Goal: Task Accomplishment & Management: Manage account settings

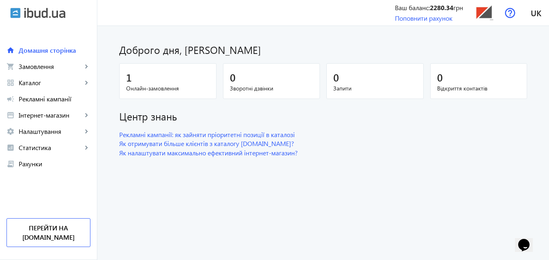
click at [174, 84] on div "1" at bounding box center [168, 77] width 84 height 14
click at [168, 82] on div "1" at bounding box center [168, 77] width 84 height 14
click at [143, 89] on span "Онлайн-замовлення" at bounding box center [168, 88] width 84 height 8
click at [39, 84] on span "Каталог" at bounding box center [51, 83] width 64 height 8
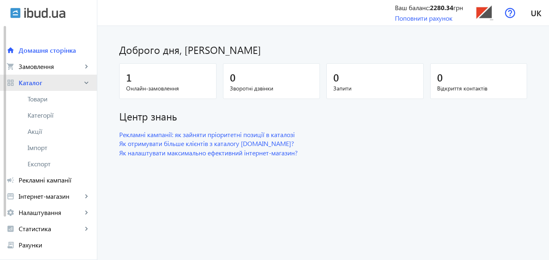
click at [39, 84] on span "Каталог" at bounding box center [51, 83] width 64 height 8
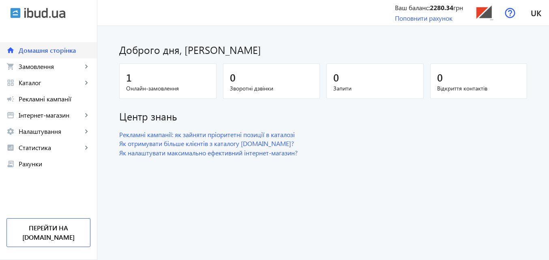
click at [45, 50] on span "Домашня сторінка" at bounding box center [55, 50] width 72 height 8
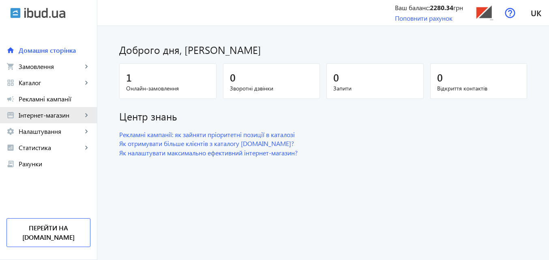
click at [49, 116] on span "Інтернет-магазин" at bounding box center [51, 115] width 64 height 8
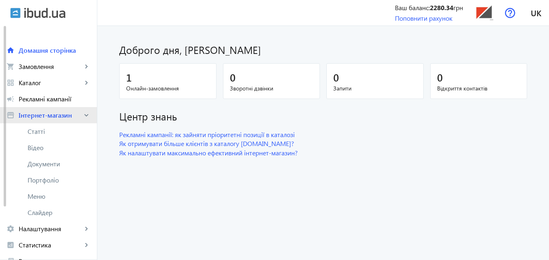
click at [49, 116] on span "Інтернет-магазин" at bounding box center [51, 115] width 64 height 8
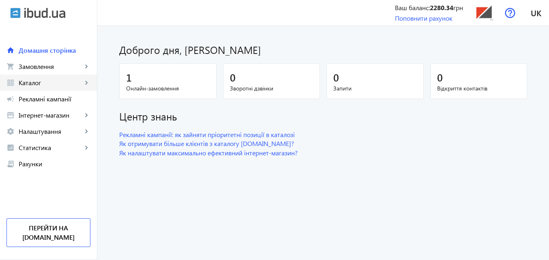
click at [59, 86] on span "Каталог" at bounding box center [51, 83] width 64 height 8
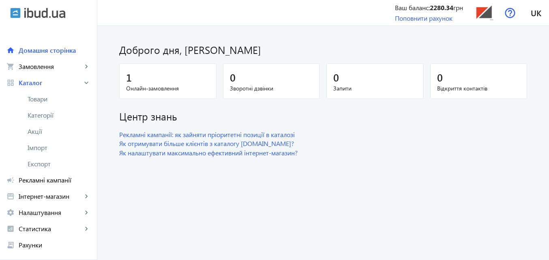
click at [171, 89] on span "Онлайн-замовлення" at bounding box center [168, 88] width 84 height 8
click at [139, 74] on div "1" at bounding box center [168, 77] width 84 height 14
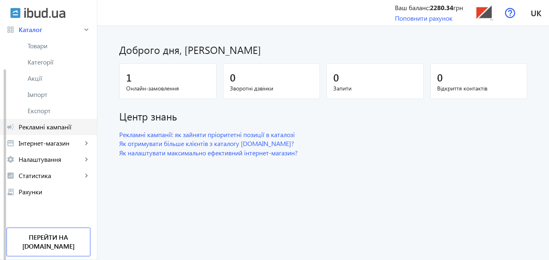
scroll to position [13, 0]
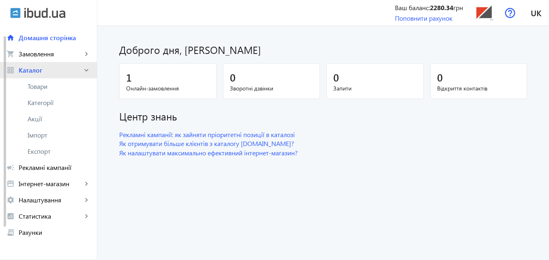
click at [84, 68] on mat-icon "keyboard_arrow_right" at bounding box center [86, 70] width 8 height 8
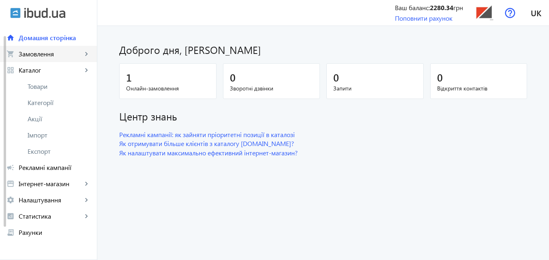
scroll to position [0, 0]
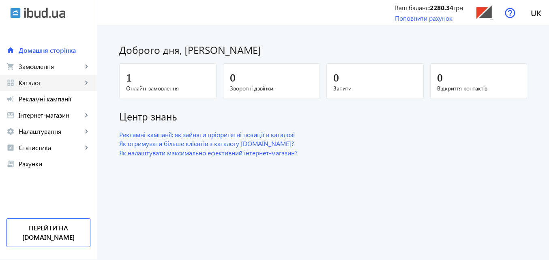
click at [79, 81] on span "Каталог" at bounding box center [51, 83] width 64 height 8
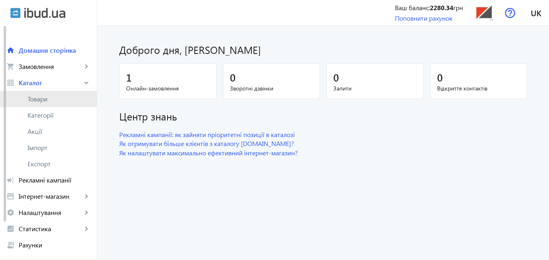
click at [64, 98] on span "Товари" at bounding box center [59, 99] width 63 height 8
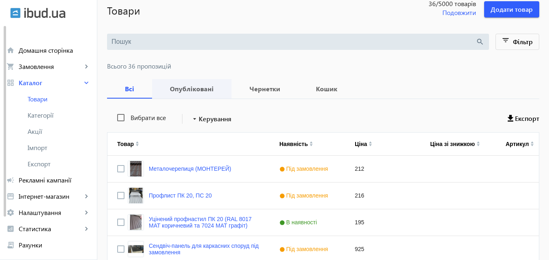
scroll to position [81, 0]
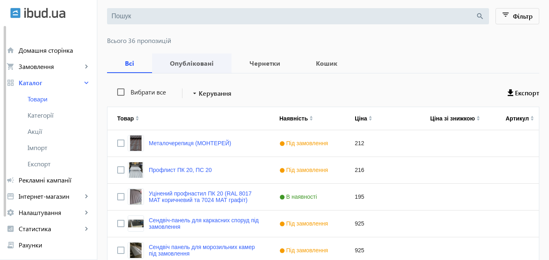
click at [189, 63] on b "Опубліковані" at bounding box center [192, 63] width 60 height 6
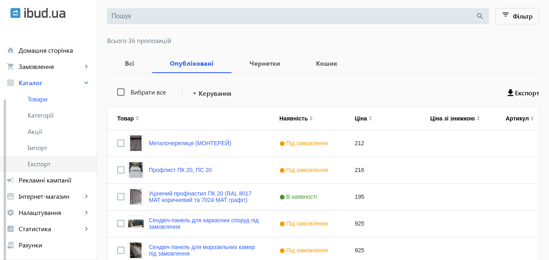
scroll to position [41, 0]
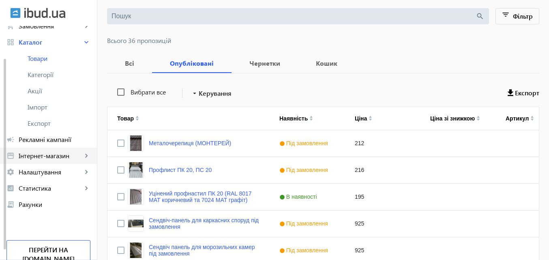
click at [66, 156] on span "Інтернет-магазин" at bounding box center [51, 156] width 64 height 8
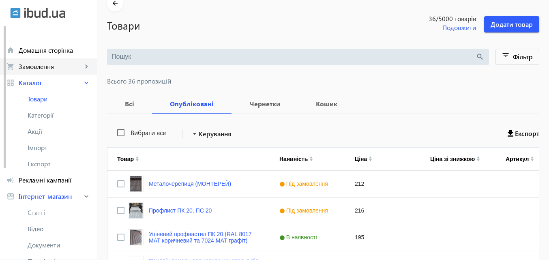
click at [50, 65] on span "Замовлення" at bounding box center [51, 66] width 64 height 8
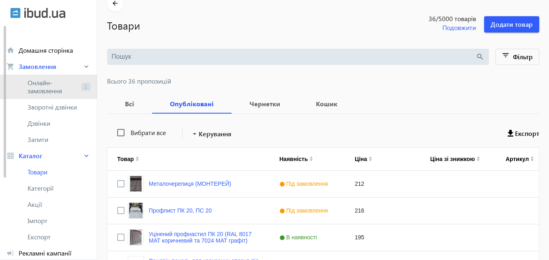
click at [52, 87] on span "Онлайн-замовлення" at bounding box center [53, 87] width 51 height 16
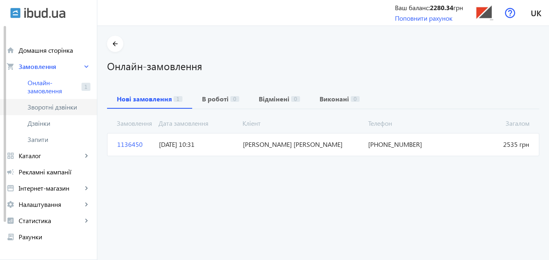
click at [55, 107] on span "Зворотні дзвінки" at bounding box center [55, 107] width 54 height 8
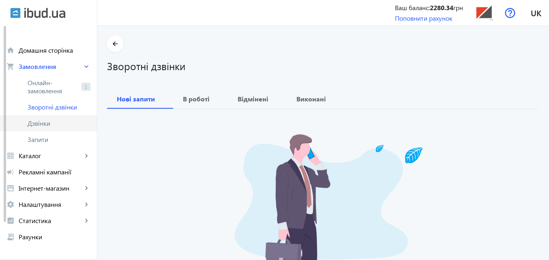
click at [52, 123] on span "Дзвінки" at bounding box center [59, 123] width 63 height 8
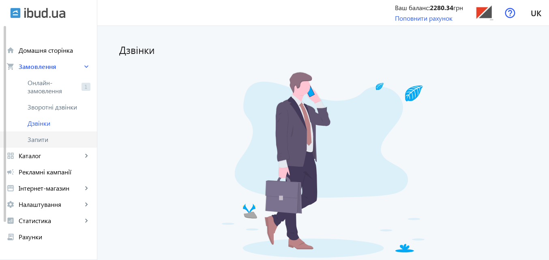
click at [55, 142] on span "Запити" at bounding box center [59, 139] width 63 height 8
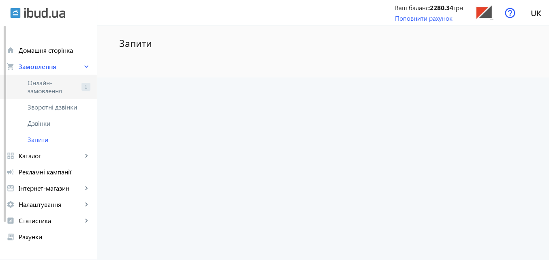
click at [62, 86] on span "Онлайн-замовлення" at bounding box center [53, 87] width 51 height 16
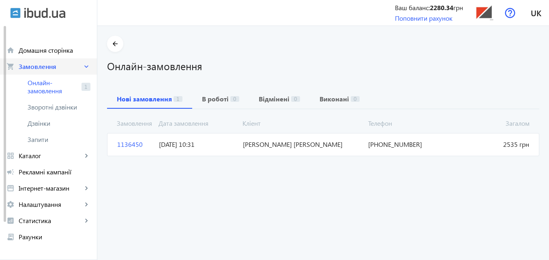
click at [47, 67] on span "Замовлення" at bounding box center [51, 66] width 64 height 8
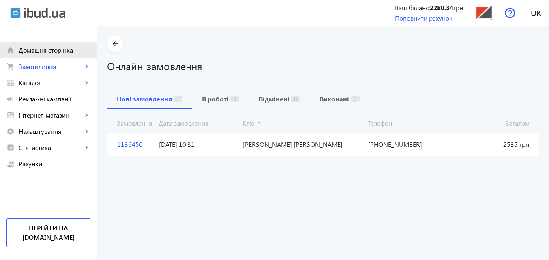
click at [28, 49] on span "Домашня сторінка" at bounding box center [55, 50] width 72 height 8
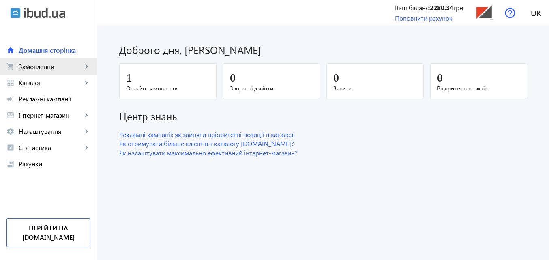
click at [39, 69] on span "Замовлення" at bounding box center [51, 66] width 64 height 8
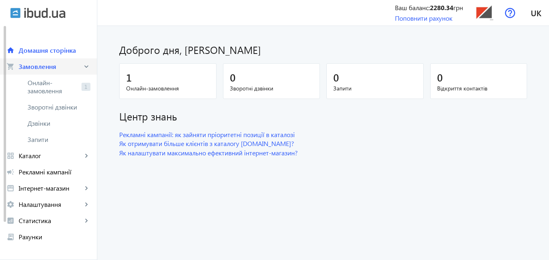
click at [77, 65] on span "Замовлення" at bounding box center [51, 66] width 64 height 8
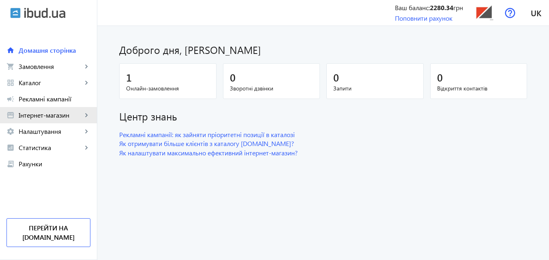
click at [32, 116] on span "Інтернет-магазин" at bounding box center [51, 115] width 64 height 8
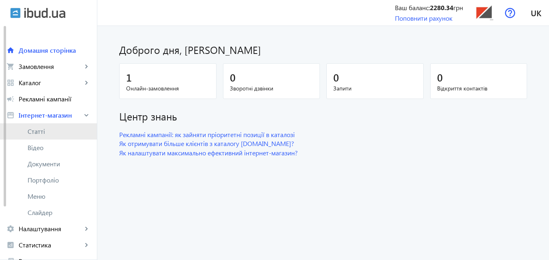
click at [42, 132] on span "Статті" at bounding box center [59, 131] width 63 height 8
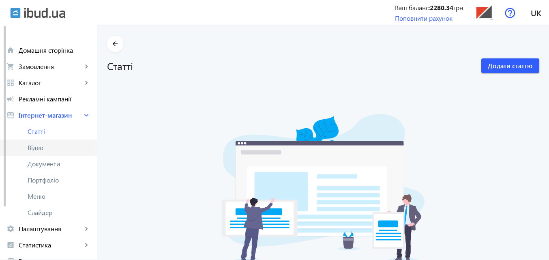
click at [42, 145] on span "Відео" at bounding box center [59, 148] width 63 height 8
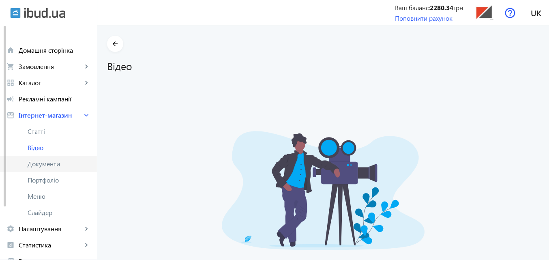
click at [49, 164] on span "Документи" at bounding box center [59, 164] width 63 height 8
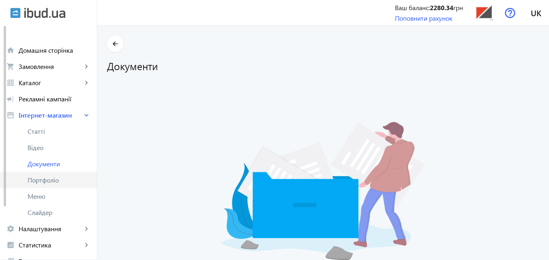
click at [51, 181] on span "Портфоліо" at bounding box center [59, 180] width 63 height 8
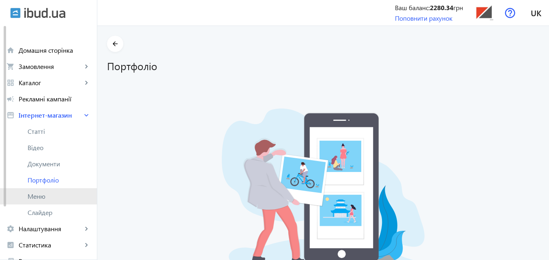
click at [48, 197] on span "Меню" at bounding box center [59, 196] width 63 height 8
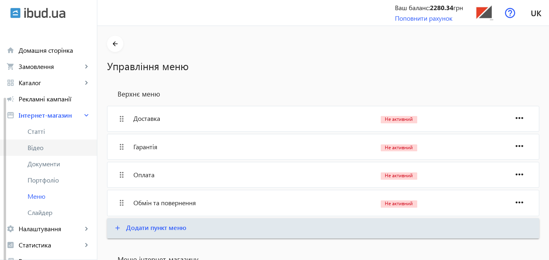
scroll to position [41, 0]
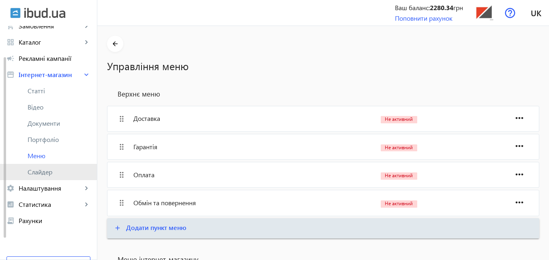
click at [47, 169] on span "Слайдер" at bounding box center [59, 172] width 63 height 8
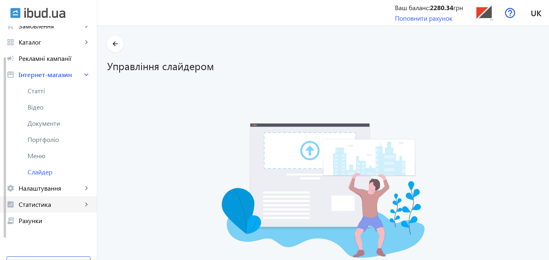
click at [58, 204] on span "Статистика" at bounding box center [51, 204] width 64 height 8
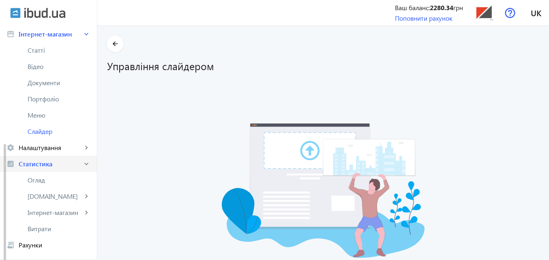
scroll to position [122, 0]
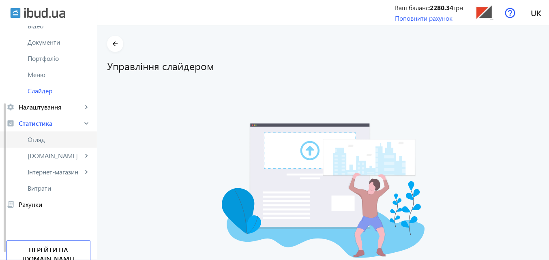
click at [38, 140] on span "Огляд" at bounding box center [59, 139] width 63 height 8
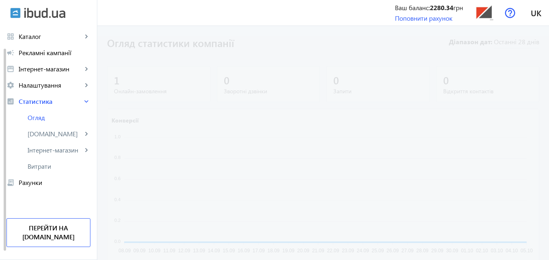
scroll to position [37, 0]
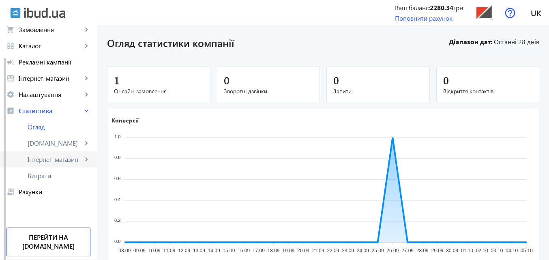
click at [64, 159] on span "Інтернет-магазин" at bounding box center [55, 159] width 55 height 8
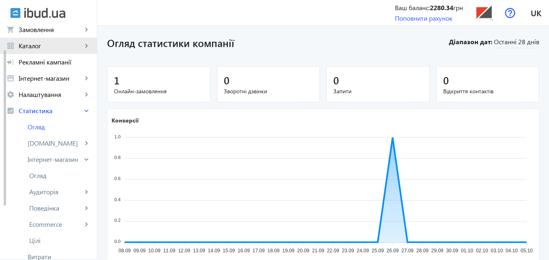
click at [27, 42] on span "Каталог" at bounding box center [51, 46] width 64 height 8
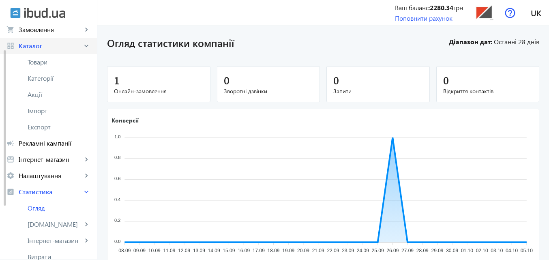
click at [27, 42] on span "Каталог" at bounding box center [51, 46] width 64 height 8
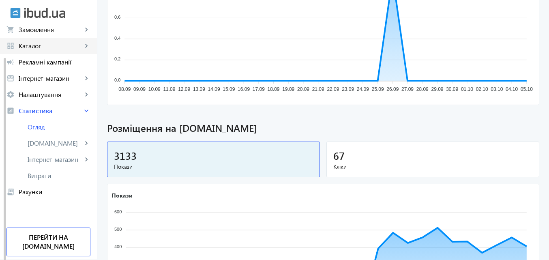
scroll to position [162, 0]
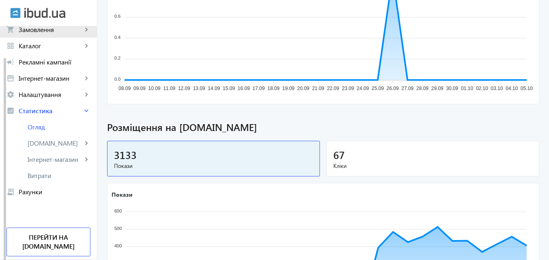
click at [26, 27] on span "Замовлення" at bounding box center [51, 30] width 64 height 8
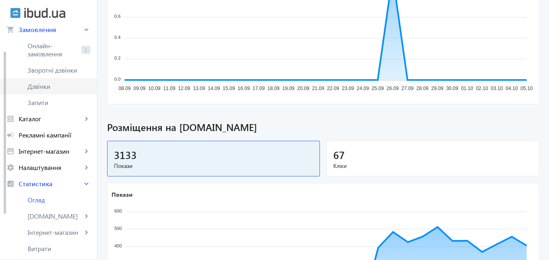
click at [44, 87] on span "Дзвінки" at bounding box center [59, 86] width 63 height 8
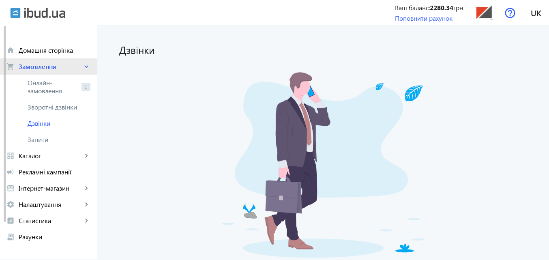
click at [85, 67] on mat-icon "keyboard_arrow_right" at bounding box center [86, 66] width 8 height 8
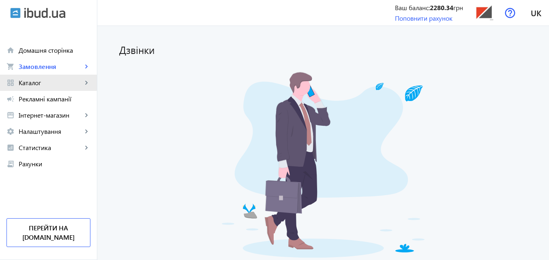
click at [34, 82] on span "Каталог" at bounding box center [51, 83] width 64 height 8
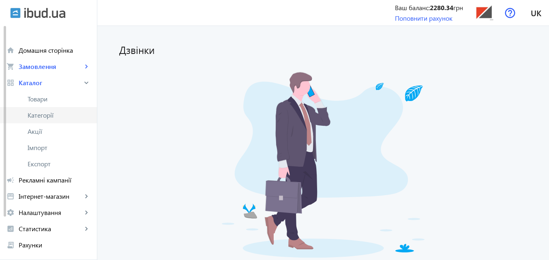
click at [45, 116] on span "Категорії" at bounding box center [59, 115] width 63 height 8
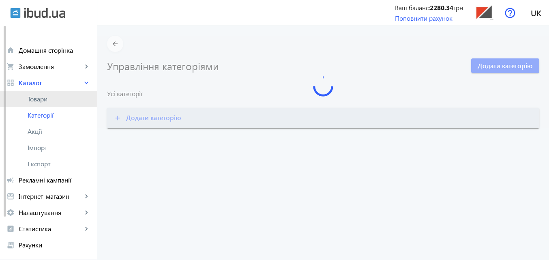
click at [40, 98] on span "Товари" at bounding box center [59, 99] width 63 height 8
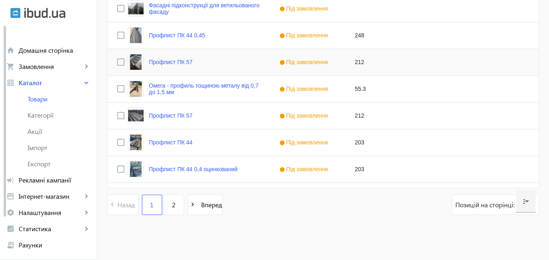
scroll to position [832, 0]
click at [165, 205] on link "2" at bounding box center [174, 204] width 20 height 20
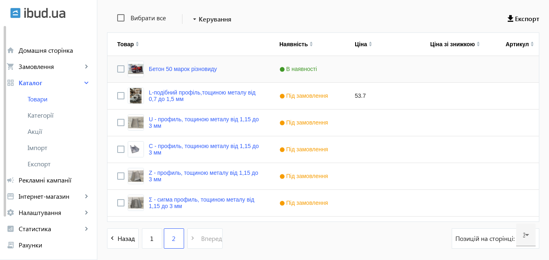
scroll to position [189, 0]
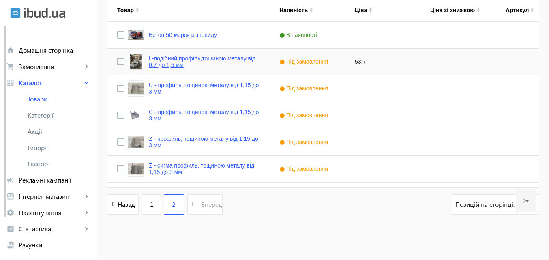
click at [217, 67] on link "L-подібний профіль,тощиною металу від 0,7 до 1,5 мм" at bounding box center [204, 61] width 111 height 13
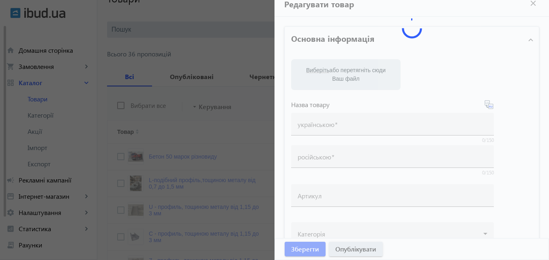
scroll to position [0, 0]
